Goal: Information Seeking & Learning: Learn about a topic

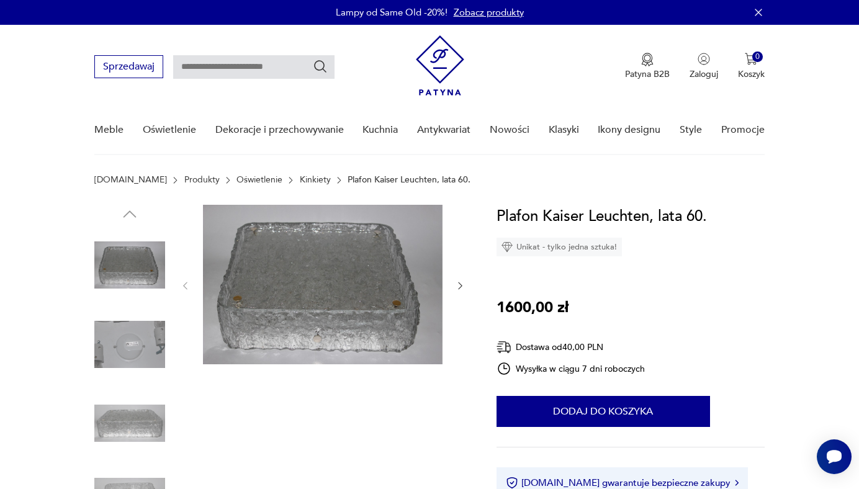
scroll to position [28, 0]
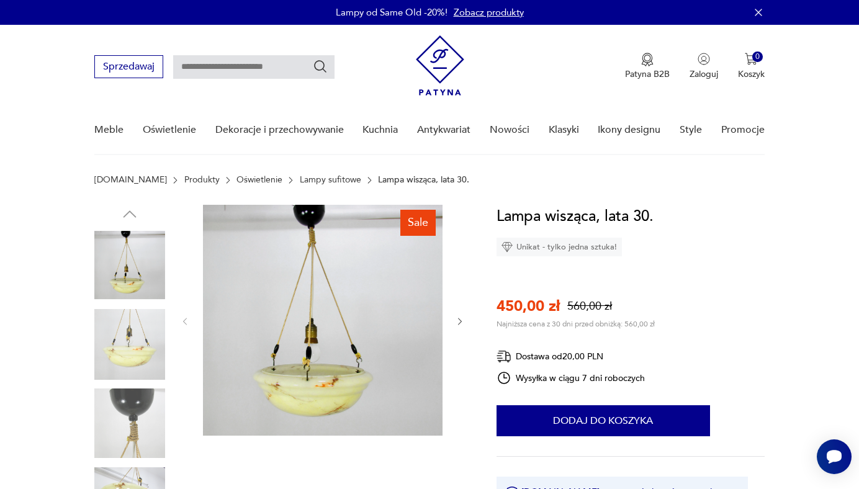
click at [461, 320] on icon "button" at bounding box center [461, 321] width 4 height 7
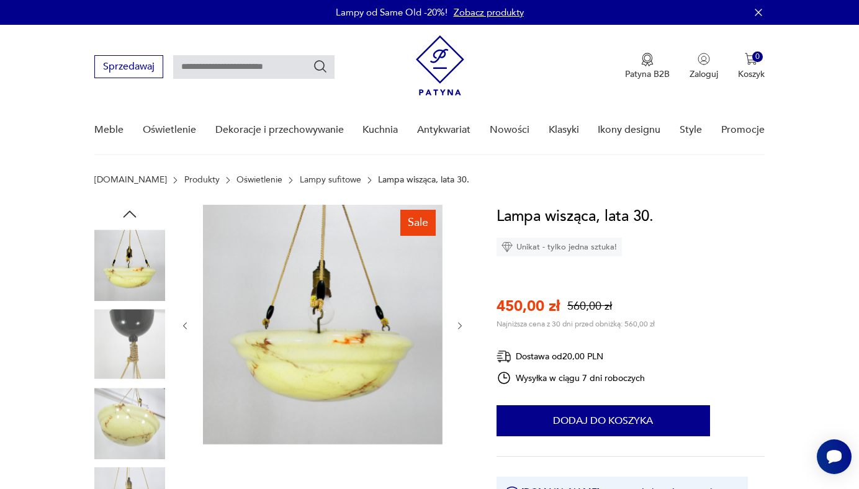
click at [460, 320] on button "button" at bounding box center [460, 326] width 11 height 12
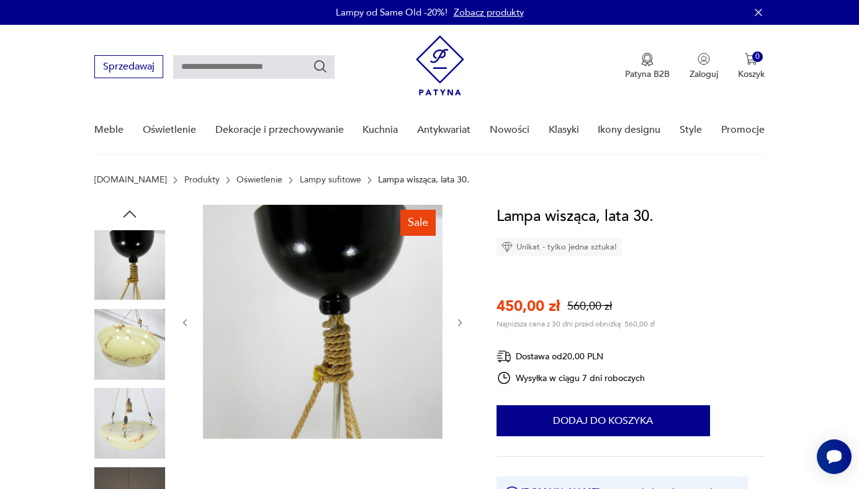
click at [460, 320] on icon "button" at bounding box center [460, 323] width 11 height 11
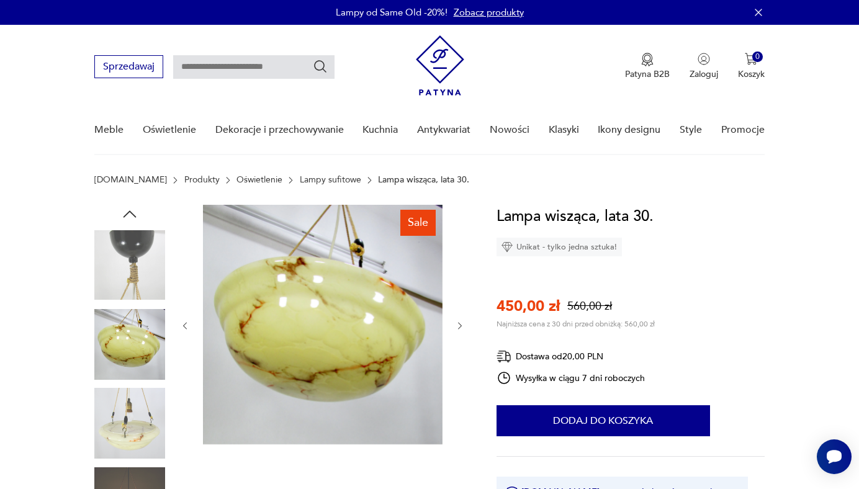
click at [460, 320] on button "button" at bounding box center [460, 326] width 11 height 12
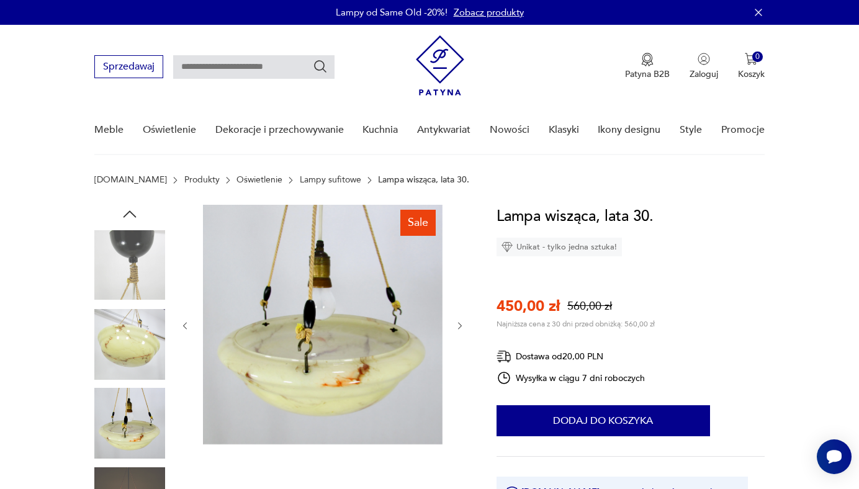
click at [460, 320] on button "button" at bounding box center [460, 326] width 11 height 12
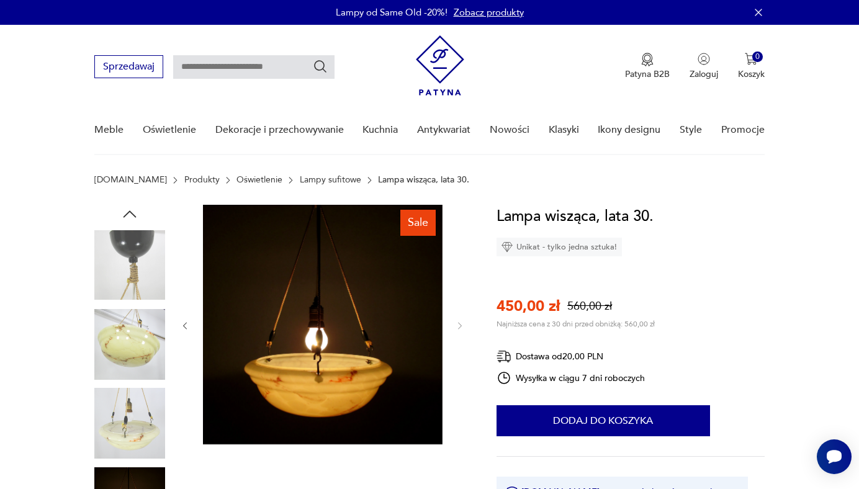
click at [130, 351] on img at bounding box center [129, 344] width 71 height 71
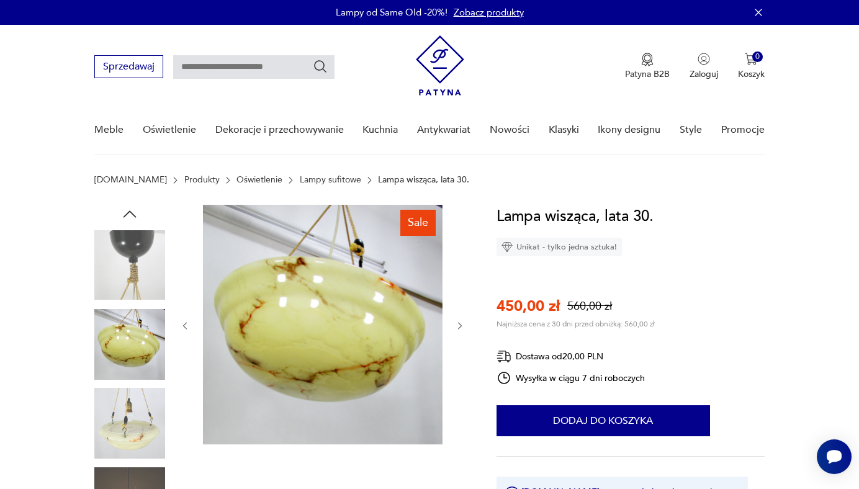
click at [481, 16] on link "Zobacz produkty" at bounding box center [489, 12] width 70 height 12
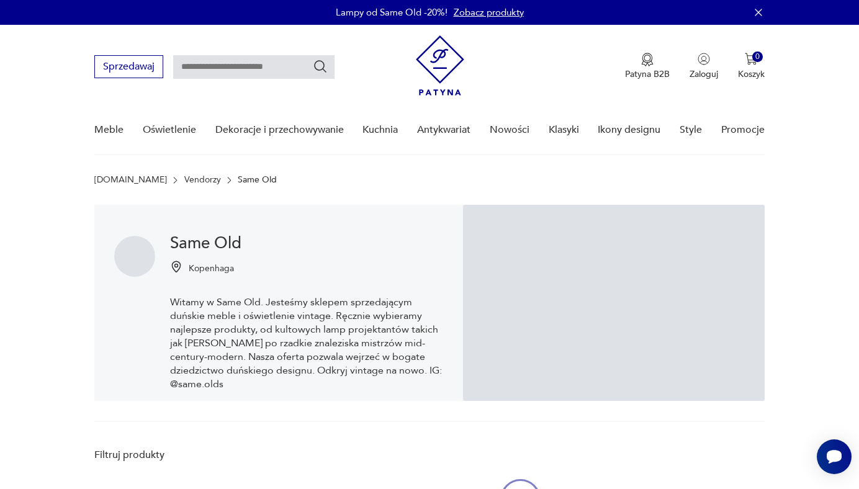
scroll to position [155, 0]
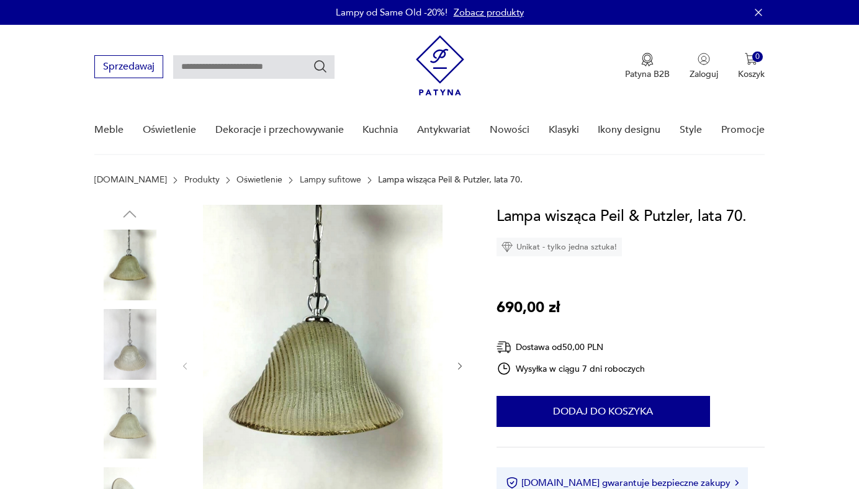
click at [461, 366] on icon "button" at bounding box center [461, 366] width 4 height 7
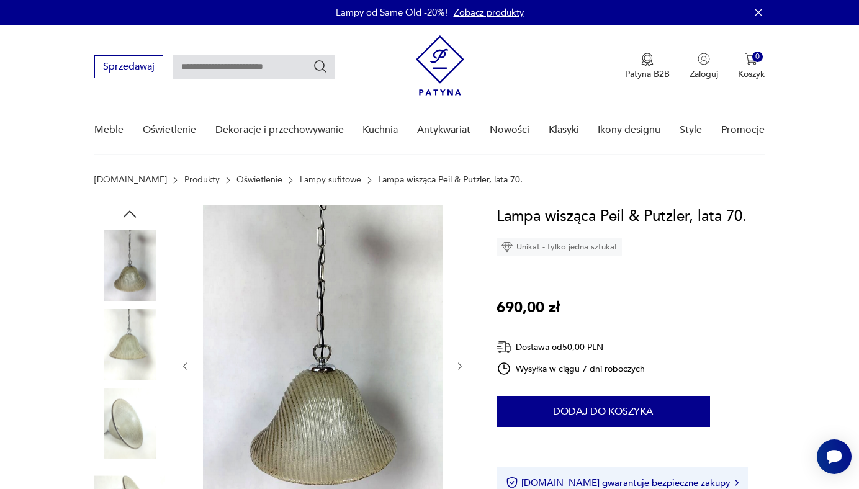
click at [461, 366] on icon "button" at bounding box center [461, 366] width 4 height 7
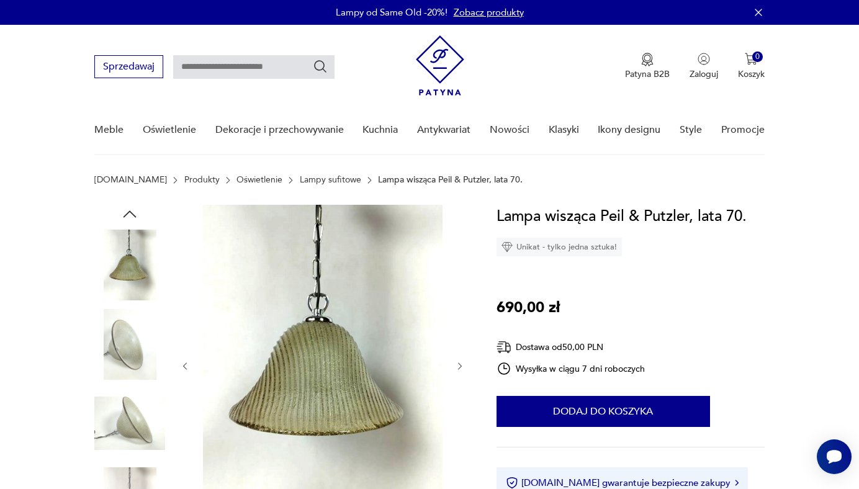
click at [461, 366] on icon "button" at bounding box center [461, 366] width 4 height 7
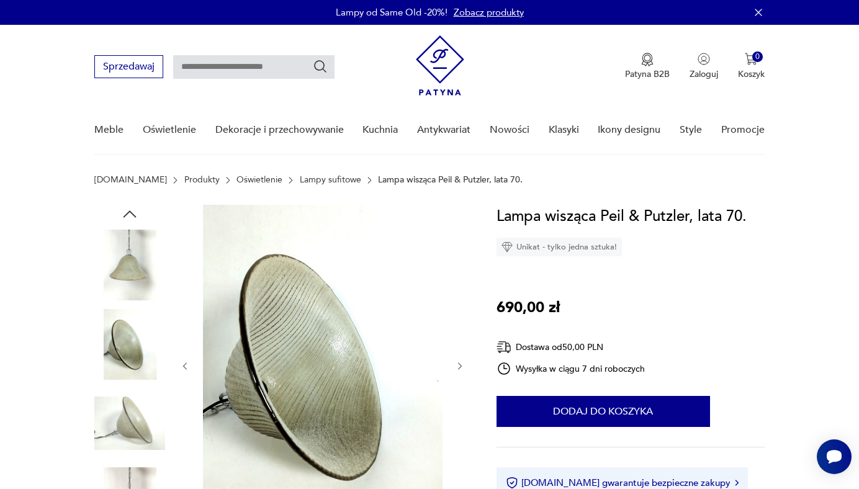
click at [461, 366] on icon "button" at bounding box center [461, 366] width 4 height 7
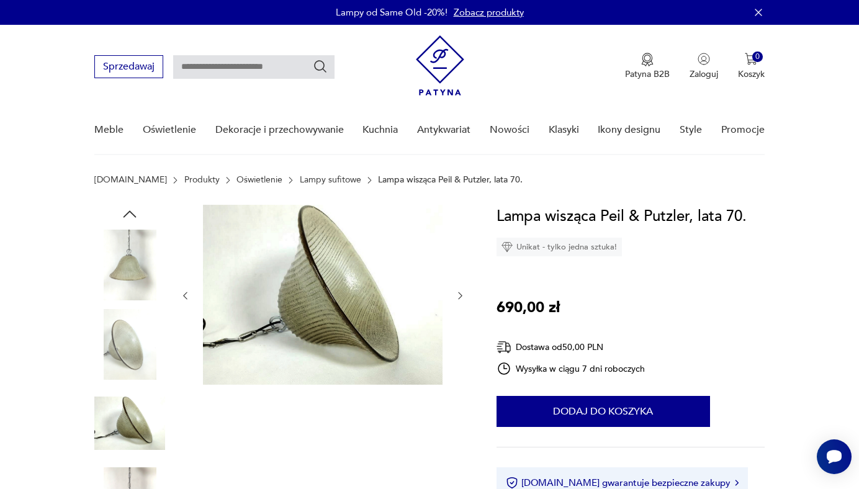
click at [461, 366] on div at bounding box center [323, 296] width 286 height 182
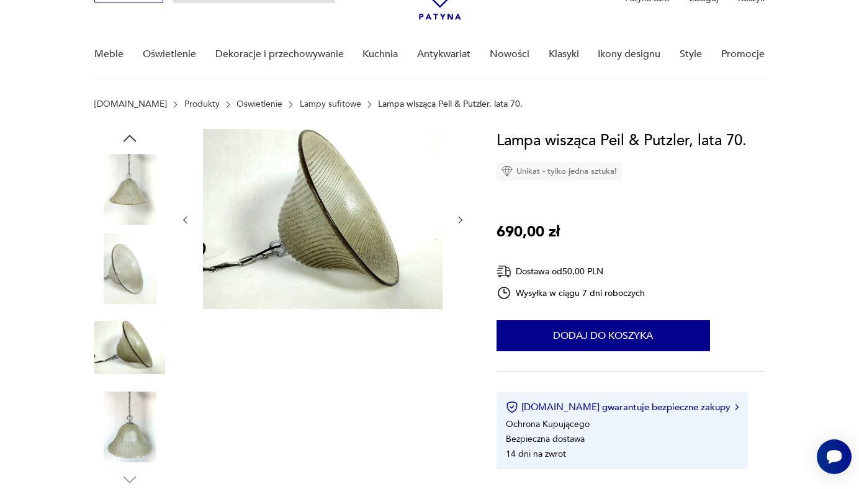
scroll to position [78, 0]
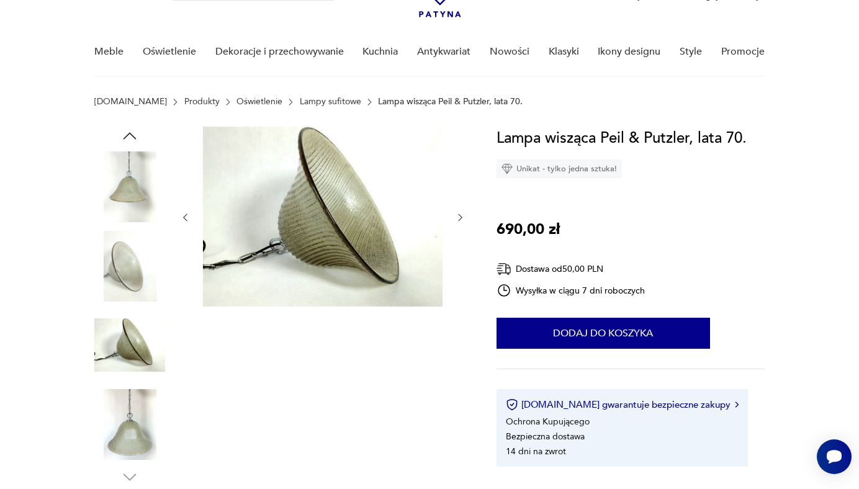
click at [125, 436] on img at bounding box center [129, 424] width 71 height 71
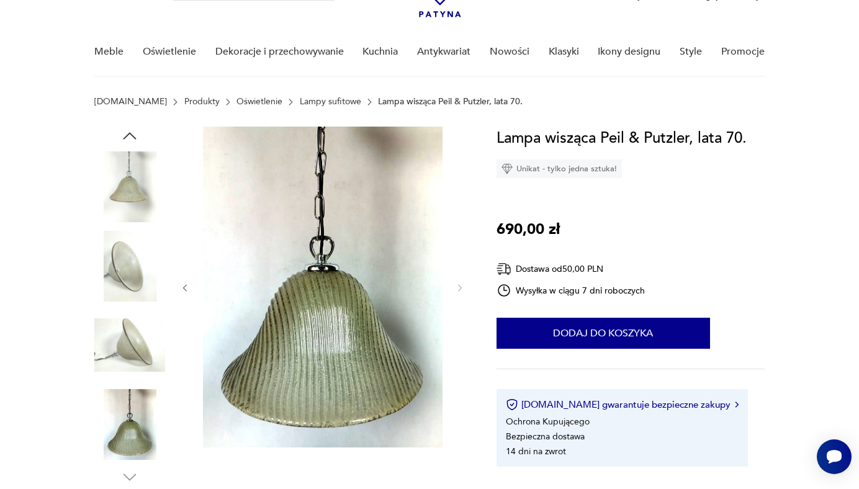
click at [140, 184] on img at bounding box center [129, 186] width 71 height 71
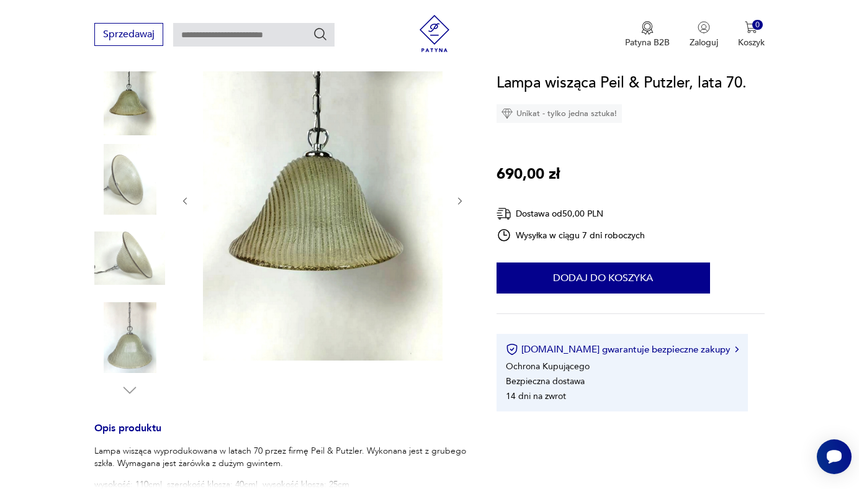
scroll to position [165, 0]
click at [459, 203] on icon "button" at bounding box center [460, 202] width 11 height 11
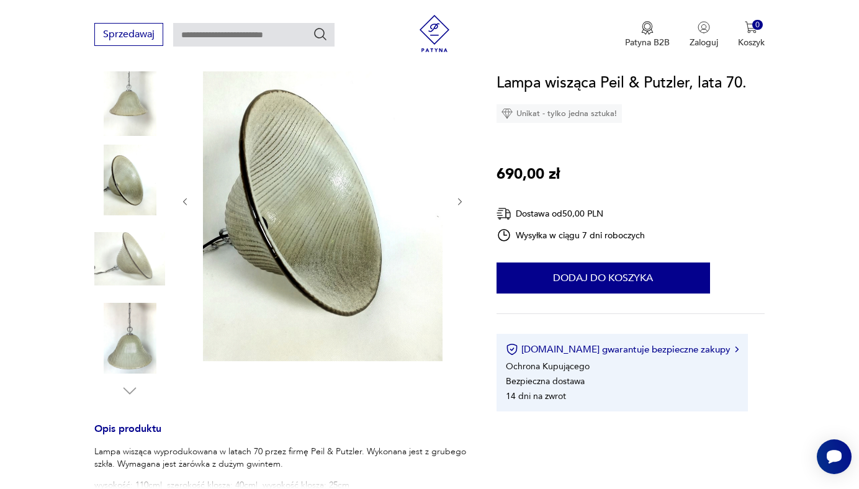
click at [459, 203] on icon "button" at bounding box center [460, 202] width 11 height 11
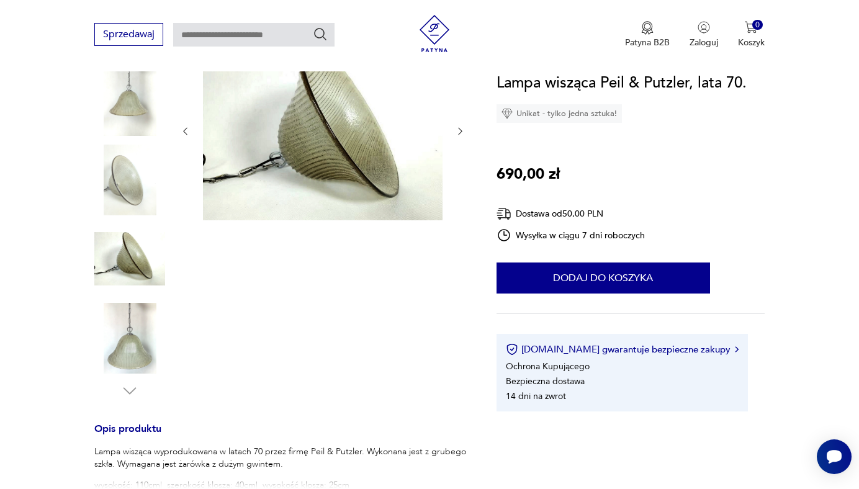
click at [459, 203] on div at bounding box center [323, 131] width 286 height 182
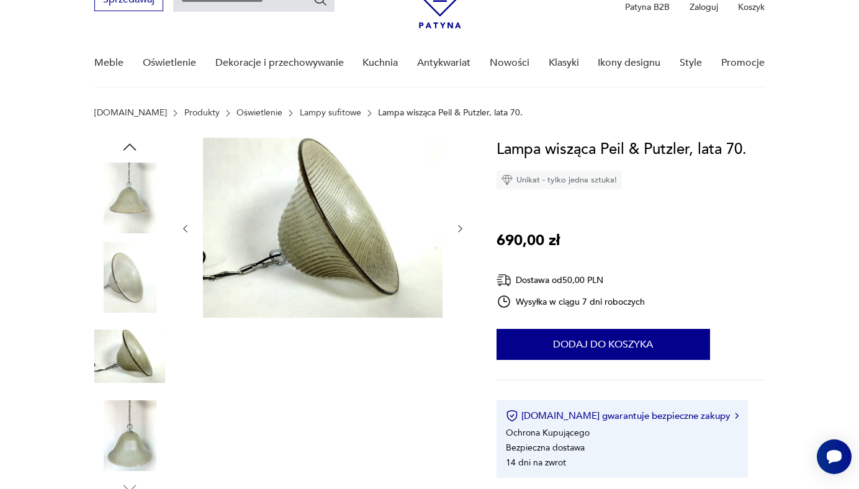
scroll to position [40, 0]
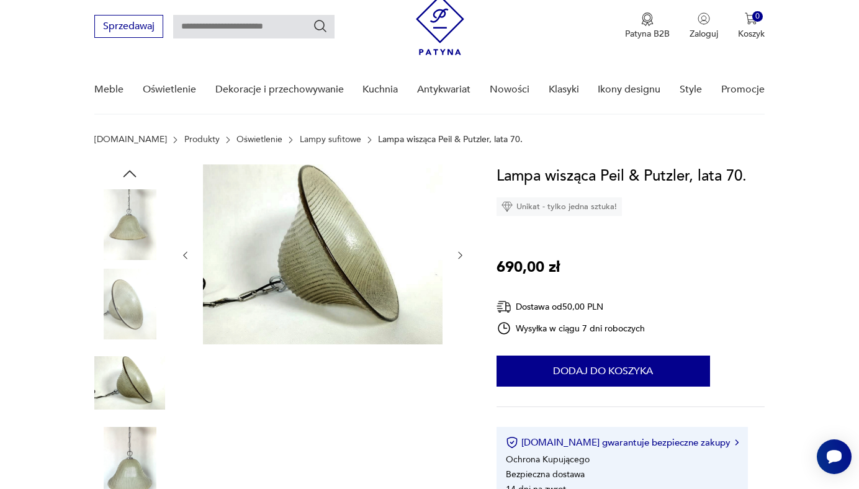
click at [120, 218] on img at bounding box center [129, 224] width 71 height 71
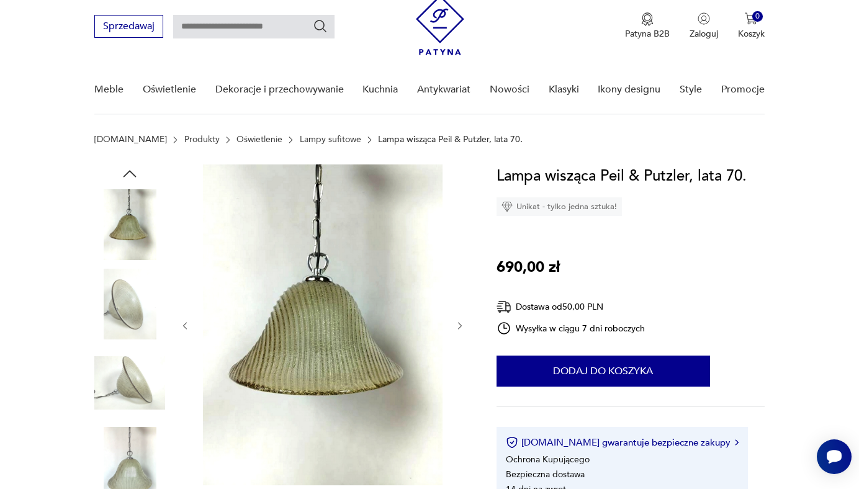
click at [183, 326] on icon "button" at bounding box center [185, 326] width 11 height 11
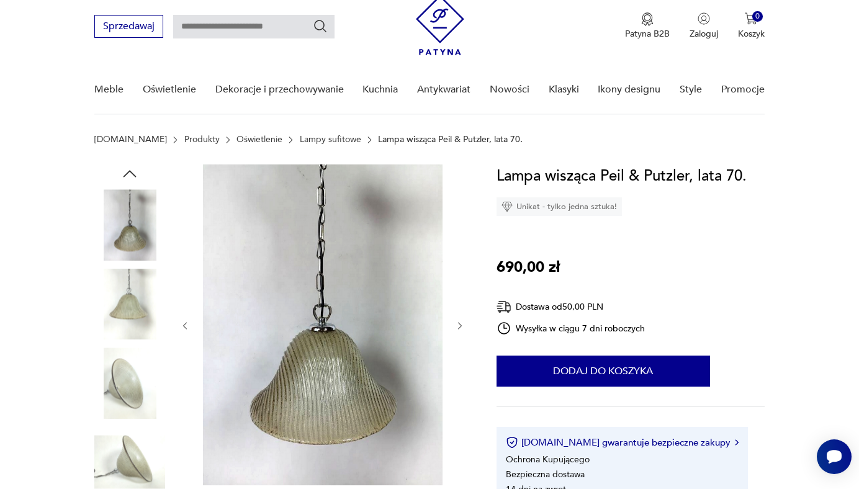
click at [183, 325] on icon "button" at bounding box center [185, 325] width 4 height 7
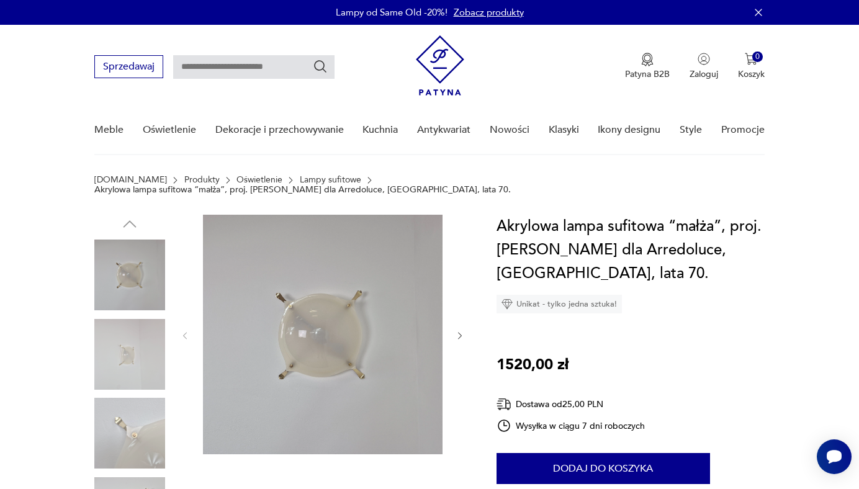
click at [457, 331] on icon "button" at bounding box center [460, 336] width 11 height 11
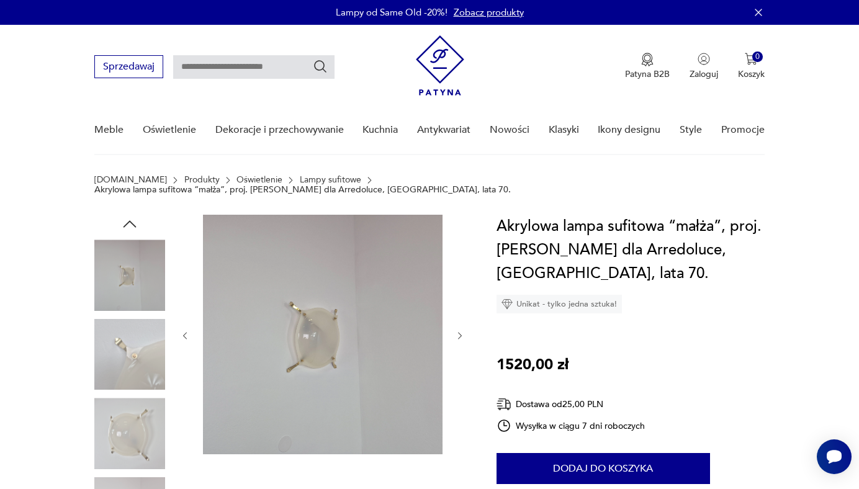
click at [457, 331] on icon "button" at bounding box center [460, 336] width 11 height 11
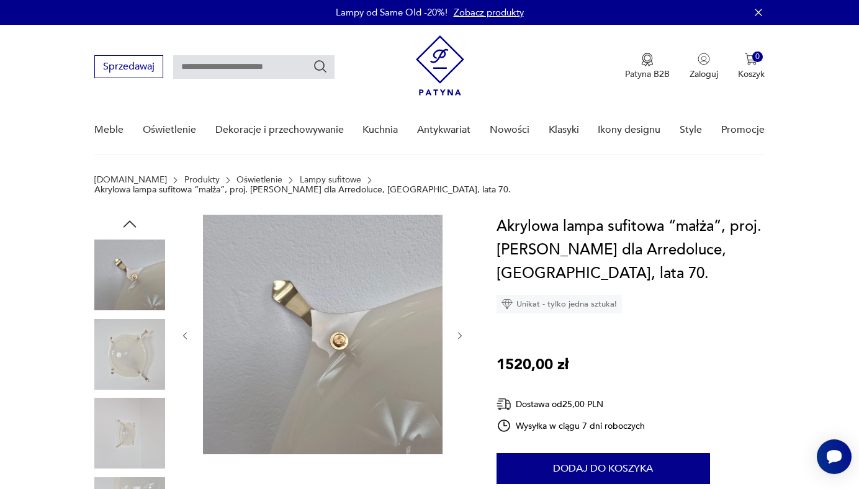
click at [457, 331] on icon "button" at bounding box center [460, 336] width 11 height 11
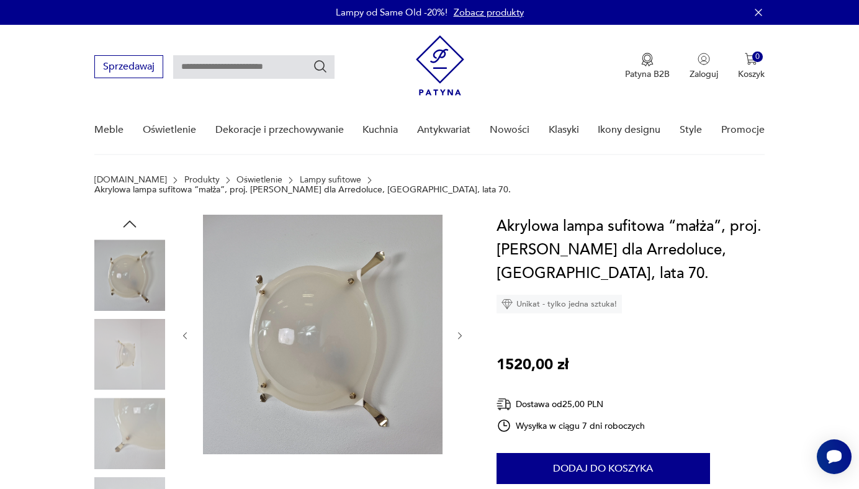
click at [457, 331] on icon "button" at bounding box center [460, 336] width 11 height 11
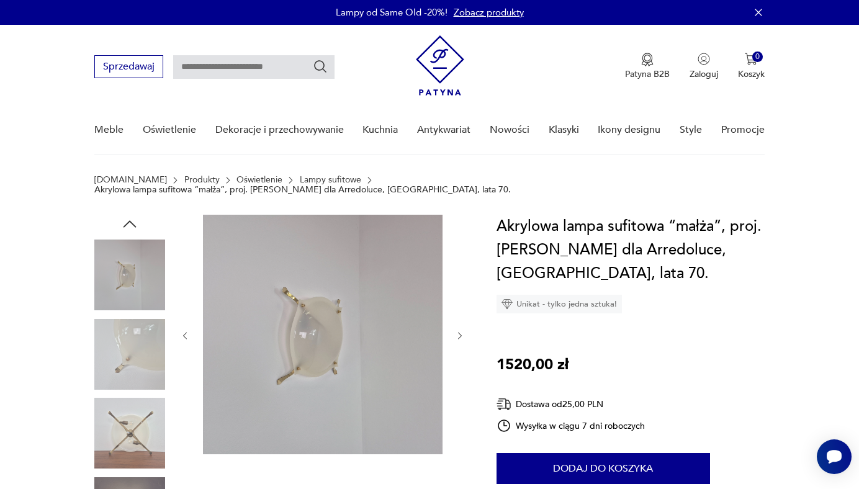
click at [457, 331] on icon "button" at bounding box center [460, 336] width 11 height 11
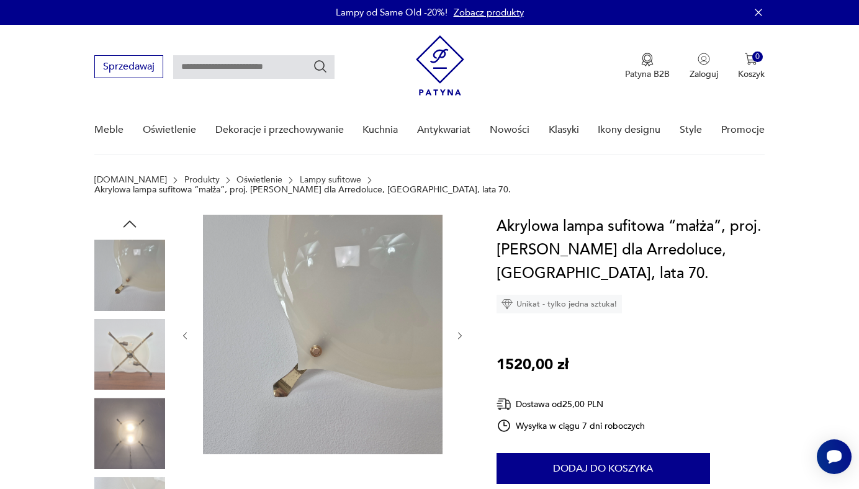
click at [457, 331] on icon "button" at bounding box center [460, 336] width 11 height 11
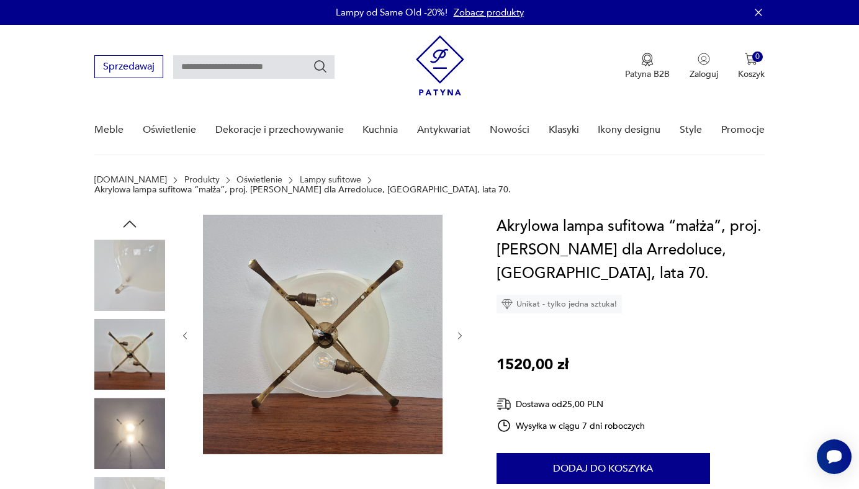
click at [457, 331] on icon "button" at bounding box center [460, 336] width 11 height 11
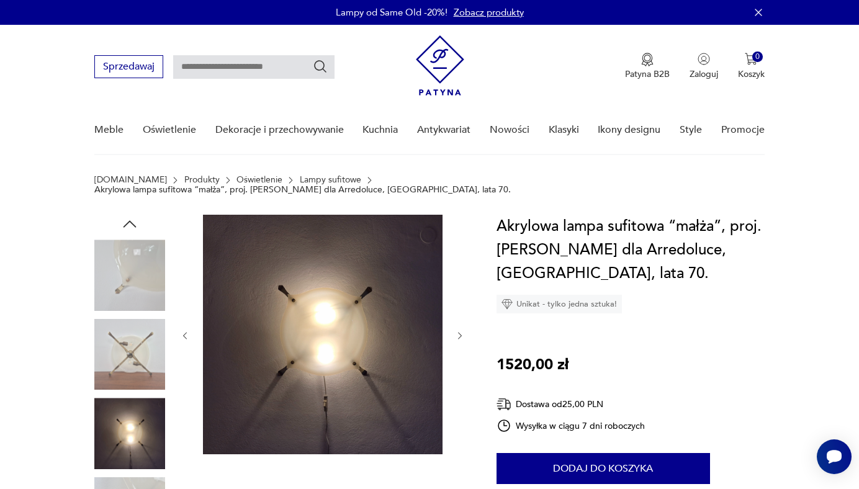
click at [457, 331] on icon "button" at bounding box center [460, 336] width 11 height 11
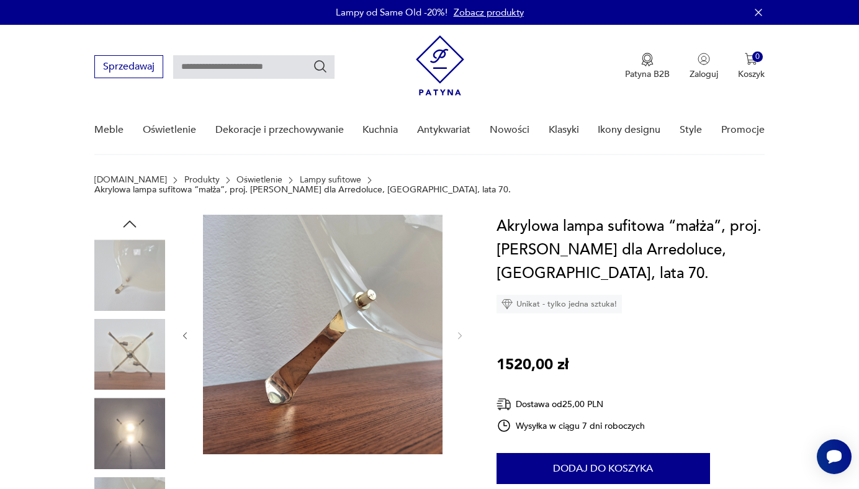
click at [363, 317] on img at bounding box center [323, 335] width 240 height 240
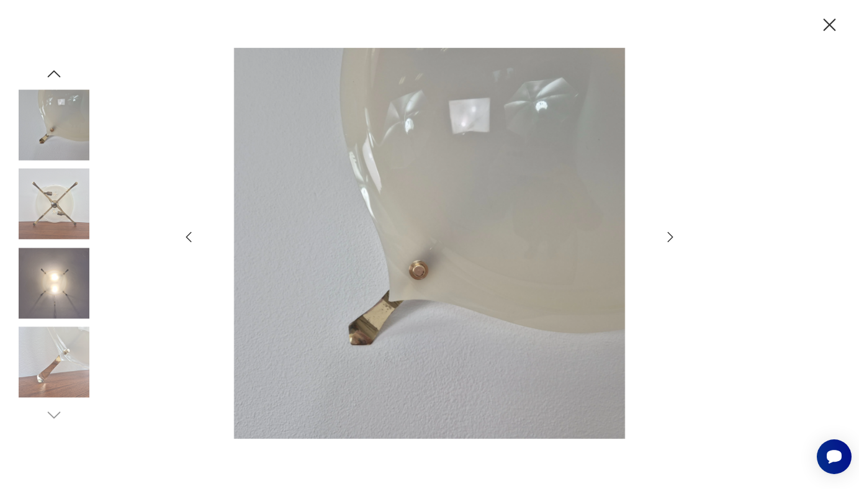
click at [830, 24] on icon "button" at bounding box center [830, 25] width 12 height 12
